Goal: Task Accomplishment & Management: Manage account settings

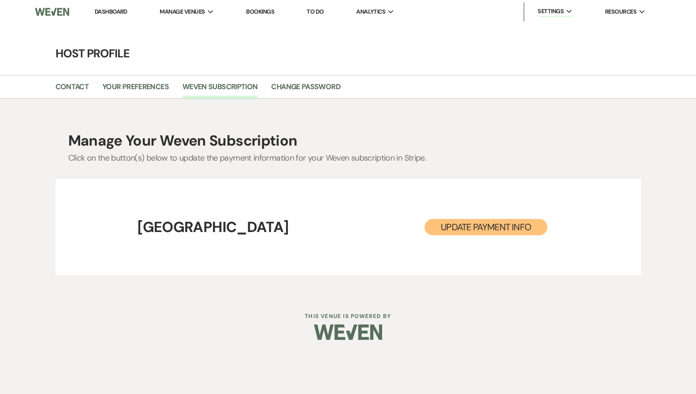
click at [109, 9] on link "Dashboard" at bounding box center [111, 12] width 33 height 8
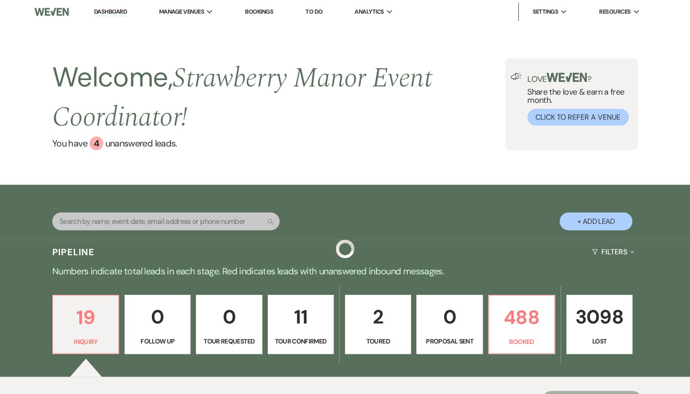
drag, startPoint x: 115, startPoint y: 241, endPoint x: 116, endPoint y: 235, distance: 6.8
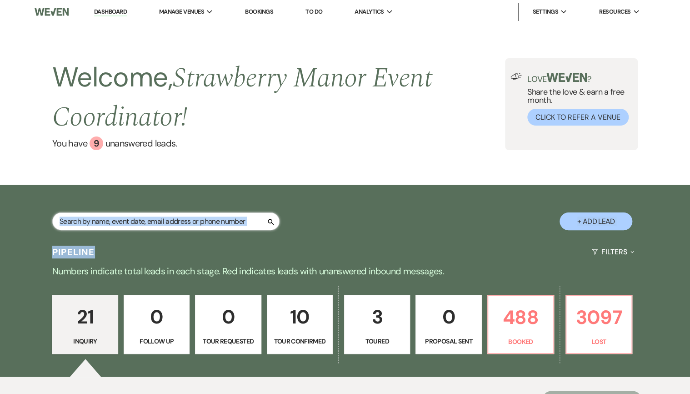
drag, startPoint x: 116, startPoint y: 235, endPoint x: 79, endPoint y: 231, distance: 36.6
click at [79, 230] on input "text" at bounding box center [165, 221] width 227 height 18
type input "[PERSON_NAME]"
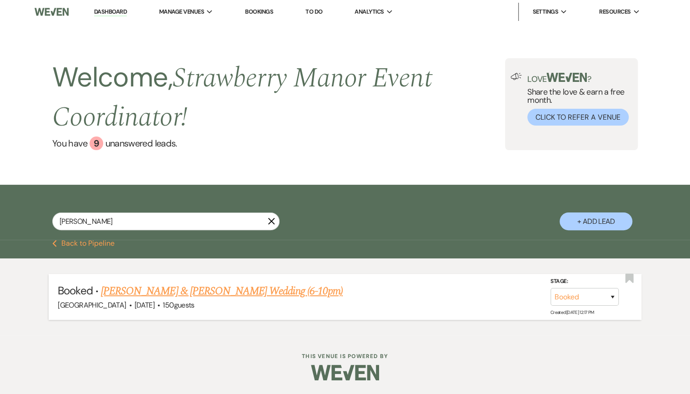
click at [111, 296] on link "[PERSON_NAME] & [PERSON_NAME] Wedding (6-10pm)" at bounding box center [222, 291] width 242 height 16
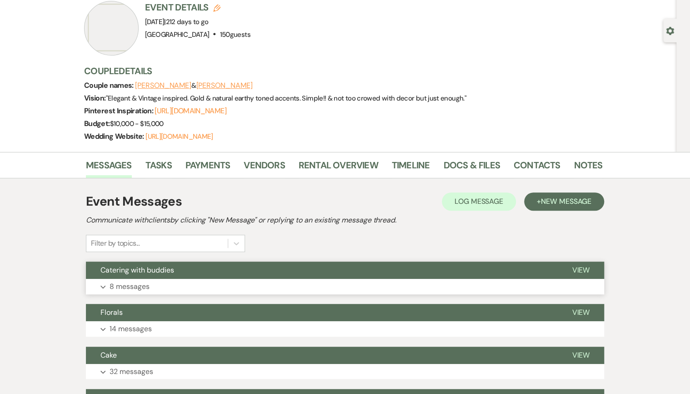
scroll to position [73, 0]
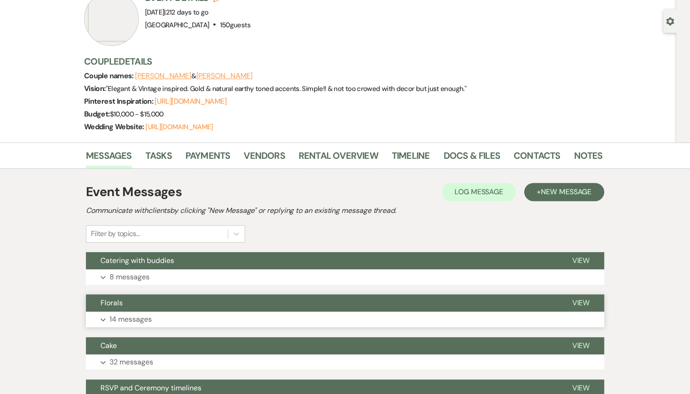
click at [191, 319] on button "Expand 14 messages" at bounding box center [345, 319] width 518 height 15
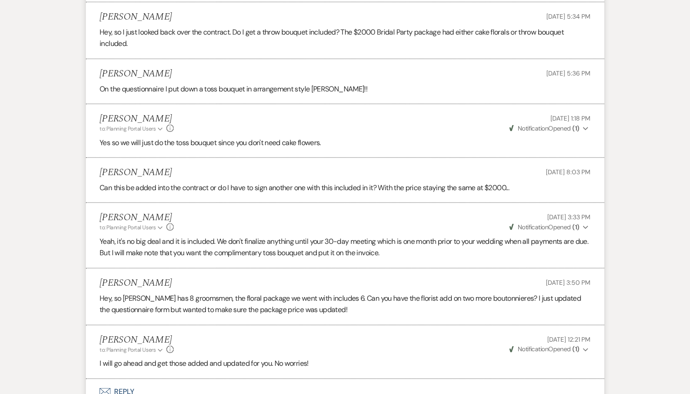
scroll to position [1164, 0]
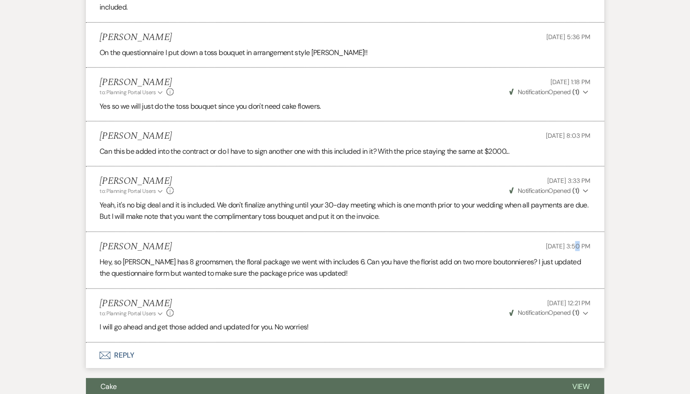
click at [559, 244] on span "[DATE] 3:50 PM" at bounding box center [568, 246] width 45 height 8
drag, startPoint x: 559, startPoint y: 244, endPoint x: 532, endPoint y: 246, distance: 27.8
click at [546, 246] on span "[DATE] 3:50 PM" at bounding box center [568, 246] width 45 height 8
click at [533, 256] on p "Hey, so [PERSON_NAME] has 8 groomsmen, the floral package we went with includes…" at bounding box center [345, 267] width 491 height 23
drag, startPoint x: 204, startPoint y: 263, endPoint x: 240, endPoint y: 261, distance: 36.5
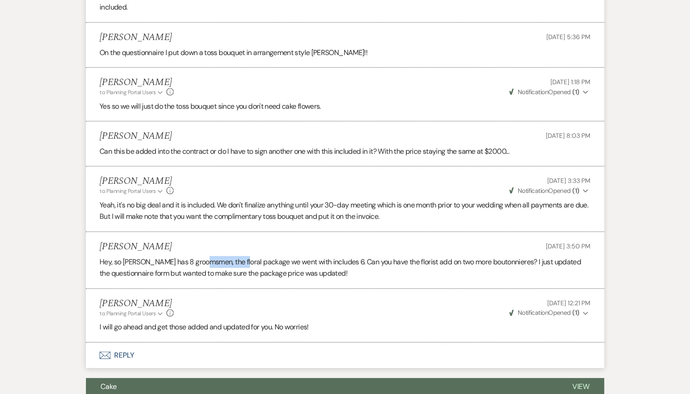
click at [240, 261] on p "Hey, so [PERSON_NAME] has 8 groomsmen, the floral package we went with includes…" at bounding box center [345, 267] width 491 height 23
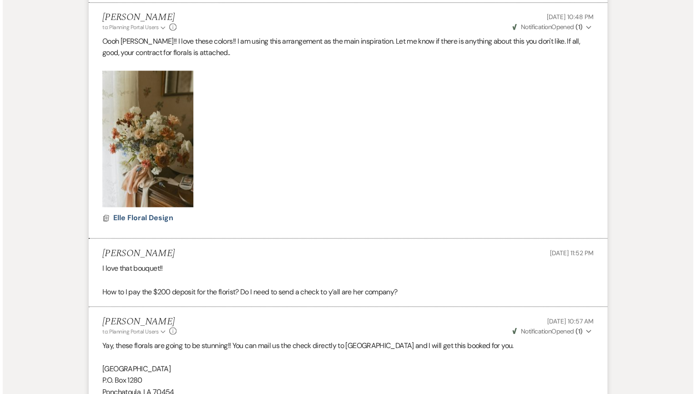
scroll to position [619, 0]
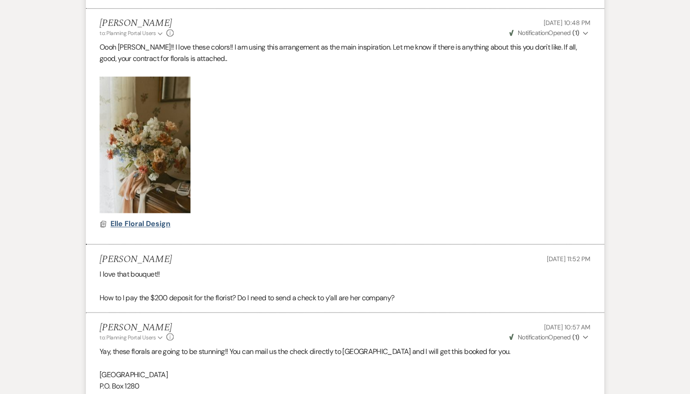
click at [160, 220] on span "Elle Floral Design" at bounding box center [141, 224] width 60 height 10
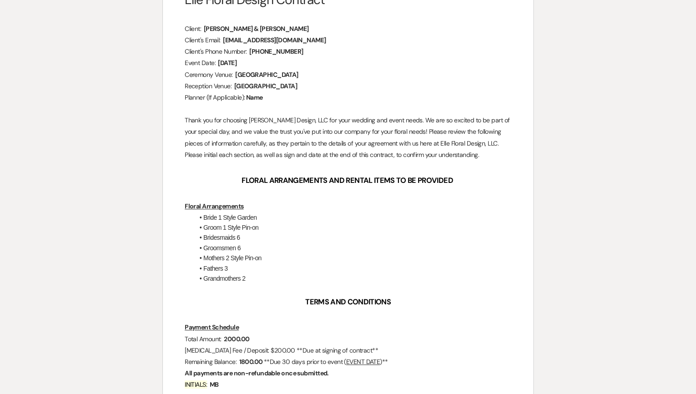
scroll to position [182, 0]
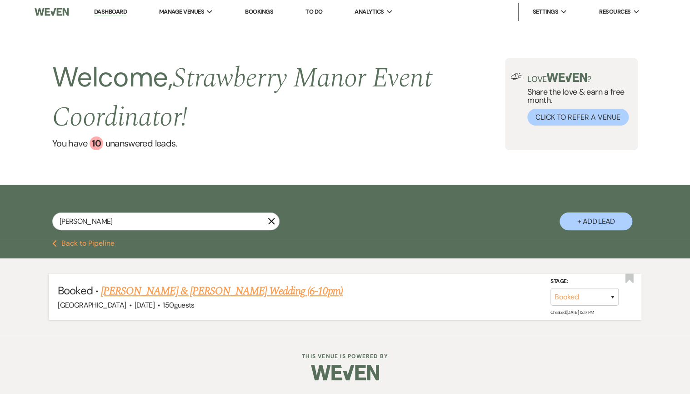
click at [220, 291] on link "[PERSON_NAME] & [PERSON_NAME] Wedding (6-10pm)" at bounding box center [222, 291] width 242 height 16
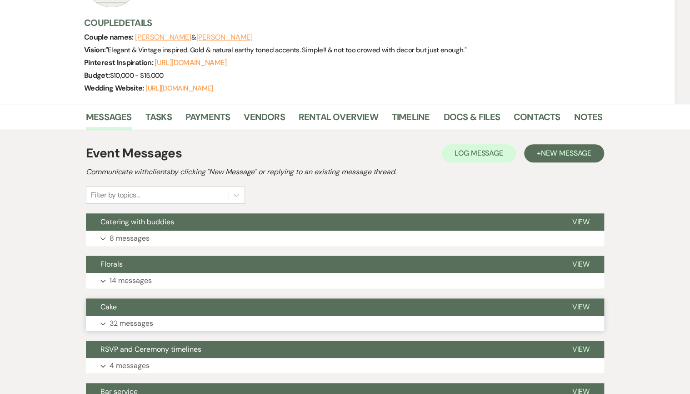
scroll to position [146, 0]
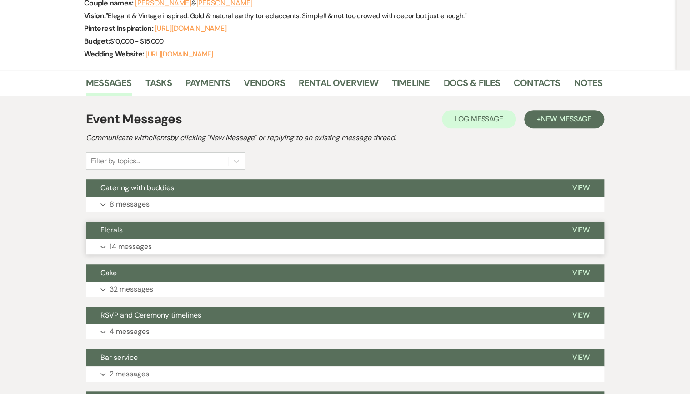
click at [135, 250] on p "14 messages" at bounding box center [131, 247] width 42 height 12
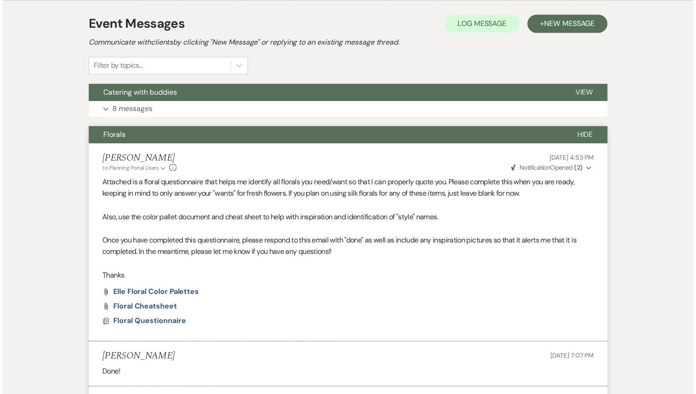
scroll to position [255, 0]
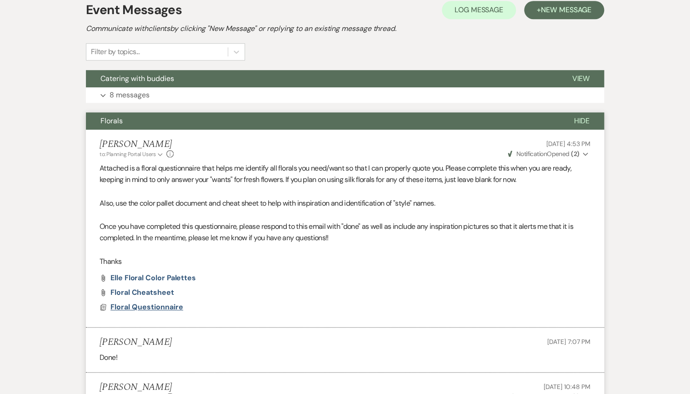
click at [167, 304] on span "Floral Questionnaire" at bounding box center [147, 307] width 73 height 10
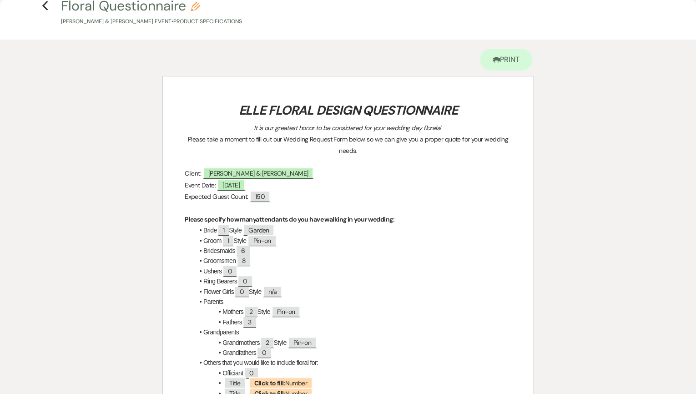
scroll to position [73, 0]
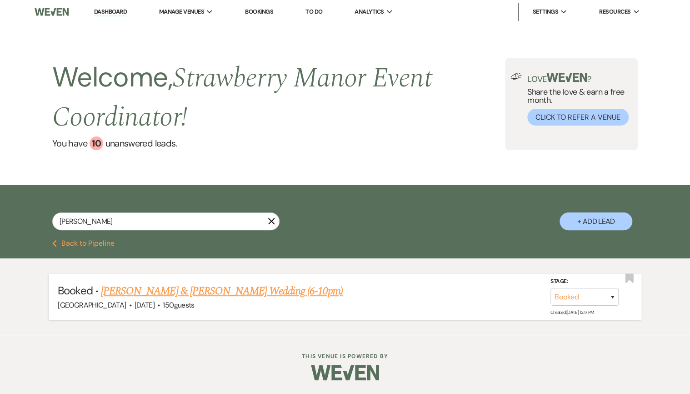
click at [224, 297] on link "[PERSON_NAME] & [PERSON_NAME] Wedding (6-10pm)" at bounding box center [222, 291] width 242 height 16
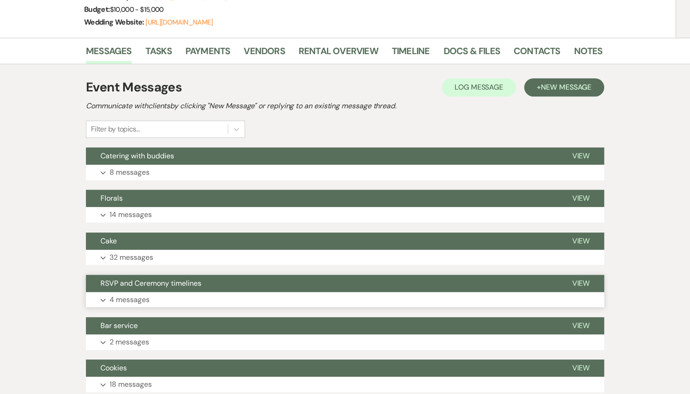
scroll to position [255, 0]
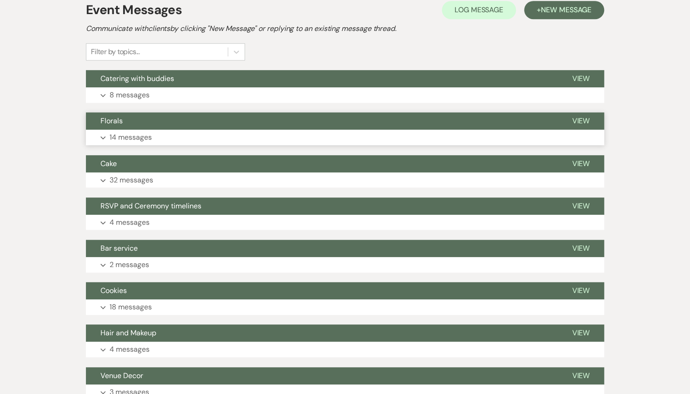
click at [142, 136] on p "14 messages" at bounding box center [131, 137] width 42 height 12
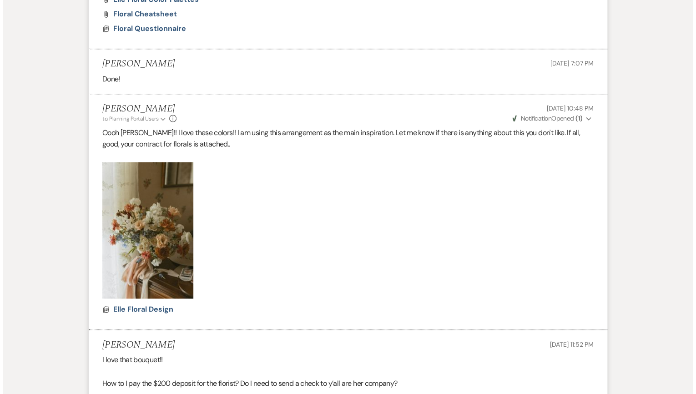
scroll to position [546, 0]
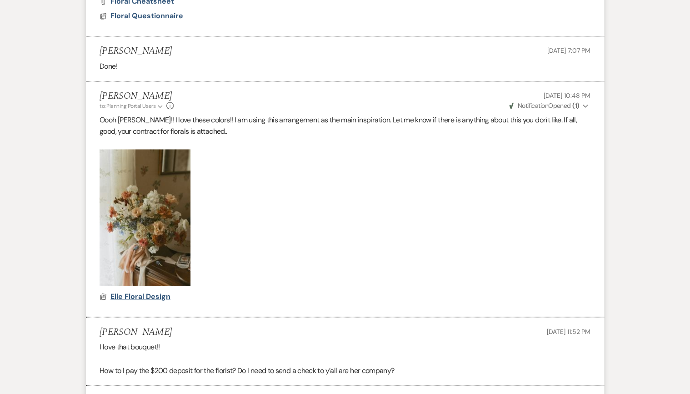
click at [142, 298] on span "Elle Floral Design" at bounding box center [141, 297] width 60 height 10
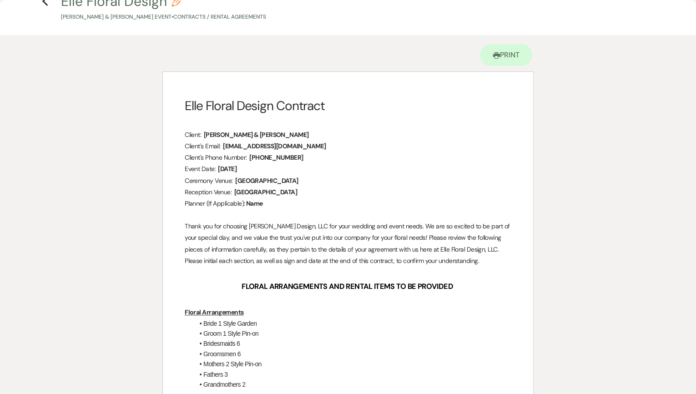
scroll to position [109, 0]
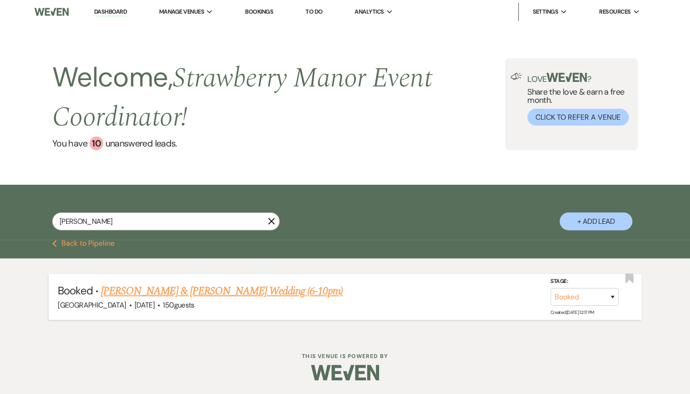
click at [236, 289] on link "[PERSON_NAME] & [PERSON_NAME] Wedding (6-10pm)" at bounding box center [222, 291] width 242 height 16
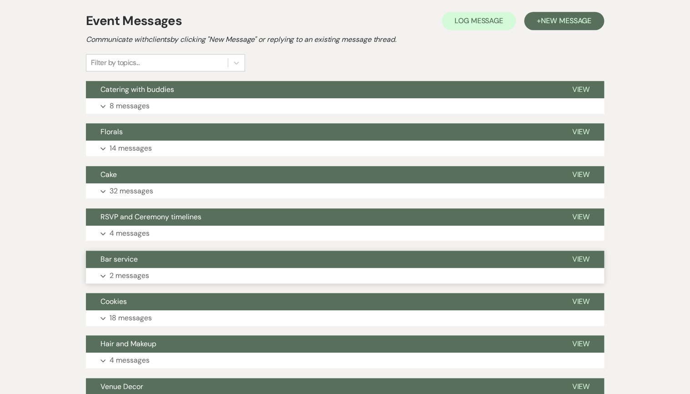
scroll to position [255, 0]
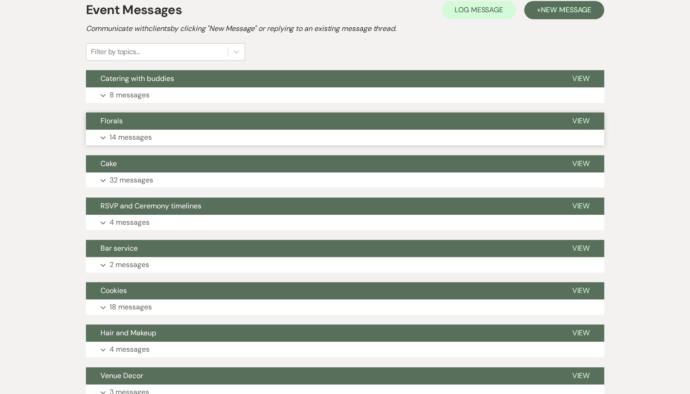
click at [141, 134] on p "14 messages" at bounding box center [131, 137] width 42 height 12
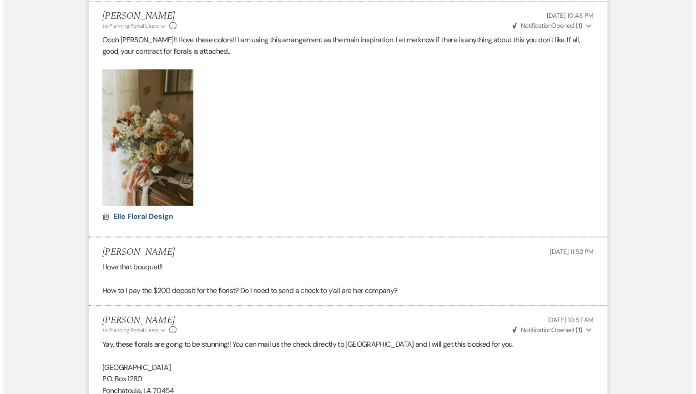
scroll to position [619, 0]
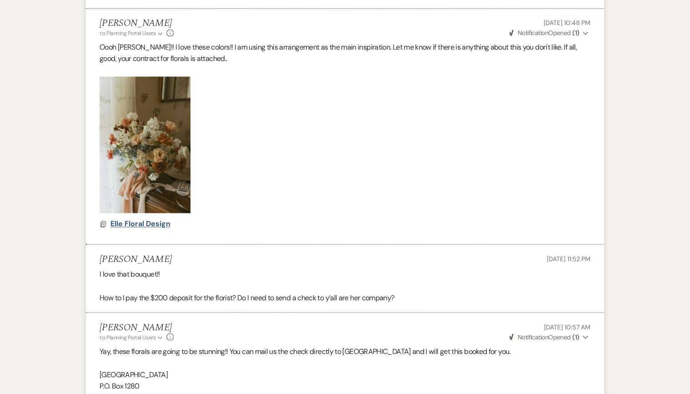
click at [156, 221] on span "Elle Floral Design" at bounding box center [141, 224] width 60 height 10
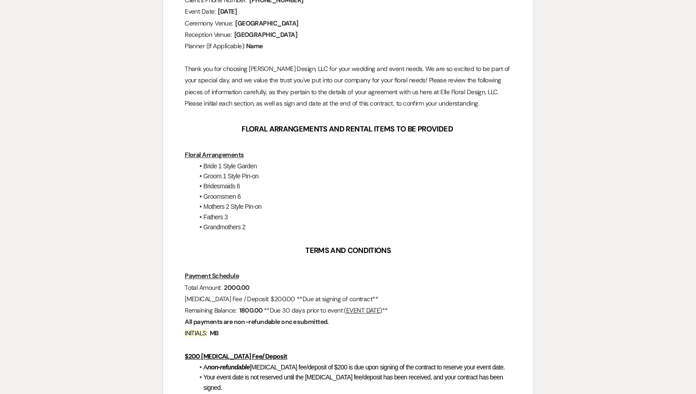
scroll to position [255, 0]
